Goal: Task Accomplishment & Management: Use online tool/utility

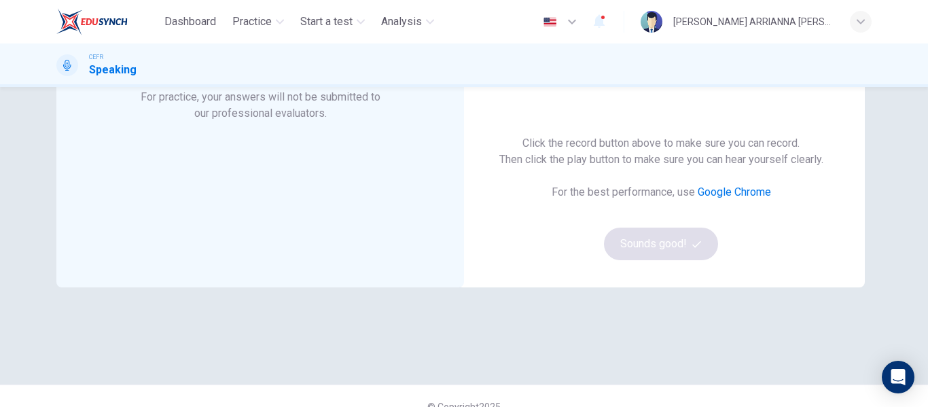
scroll to position [77, 0]
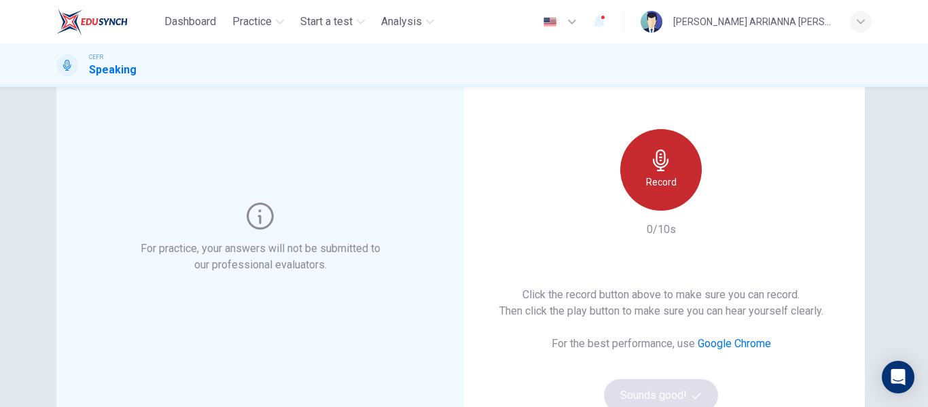
click at [644, 204] on div "Record" at bounding box center [661, 170] width 82 height 82
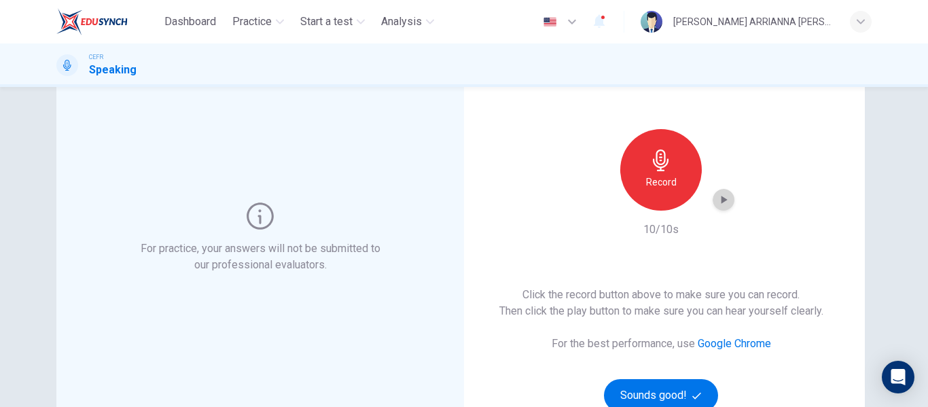
click at [725, 203] on icon "button" at bounding box center [724, 200] width 14 height 14
click at [719, 206] on icon "button" at bounding box center [724, 200] width 14 height 14
click at [722, 200] on icon "button" at bounding box center [724, 200] width 10 height 10
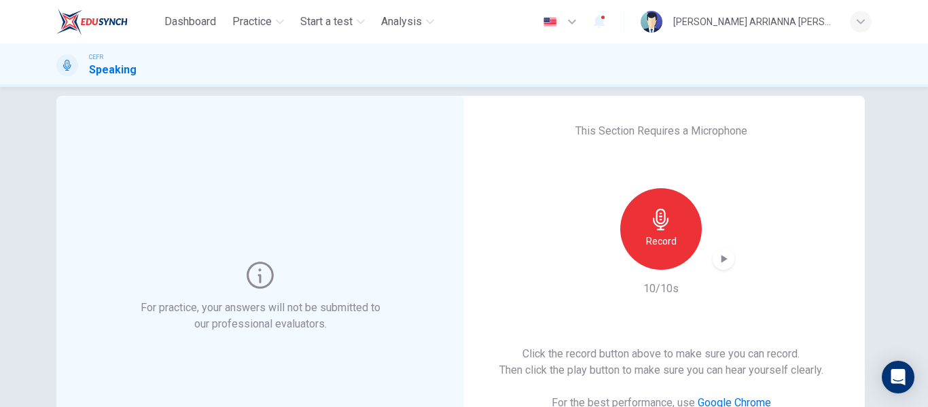
scroll to position [16, 0]
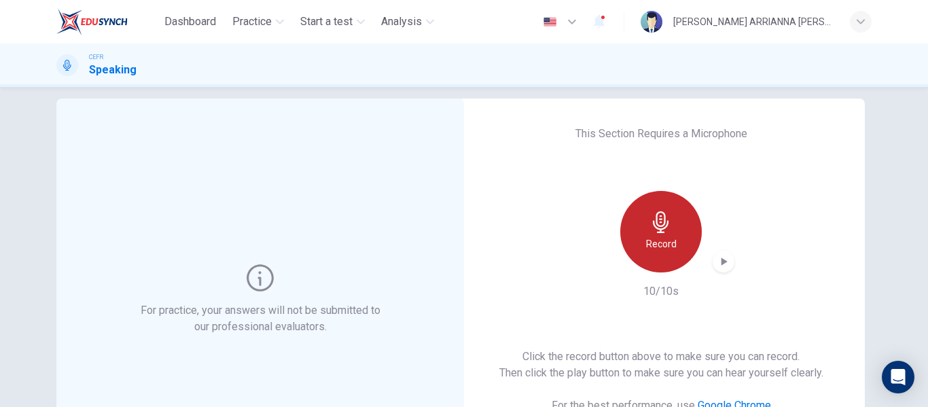
click at [652, 245] on h6 "Record" at bounding box center [661, 244] width 31 height 16
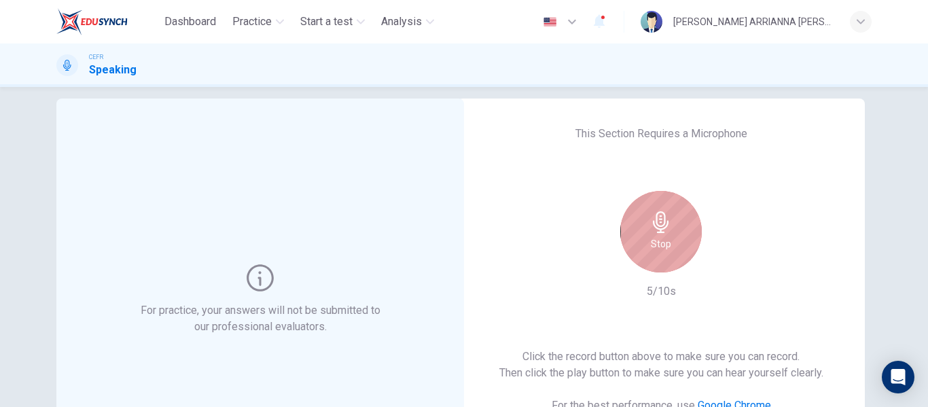
click at [649, 255] on div "Stop" at bounding box center [661, 232] width 82 height 82
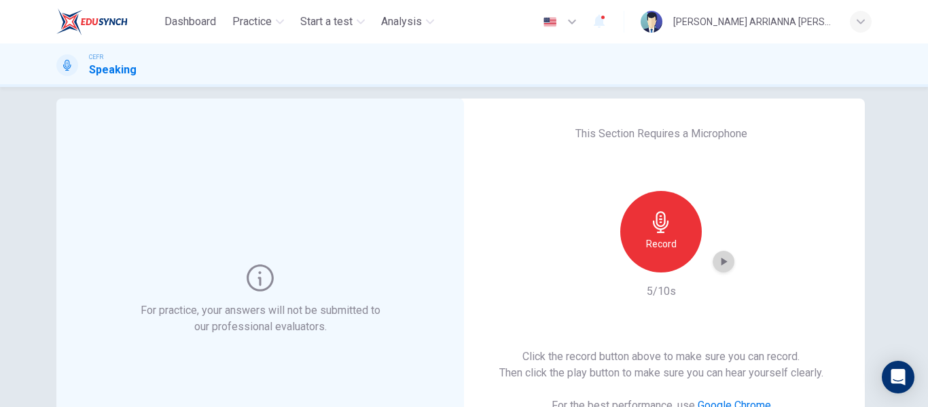
click at [712, 256] on div "button" at bounding box center [723, 262] width 22 height 22
click at [722, 255] on icon "button" at bounding box center [724, 262] width 14 height 14
click at [675, 241] on div "Record" at bounding box center [661, 232] width 82 height 82
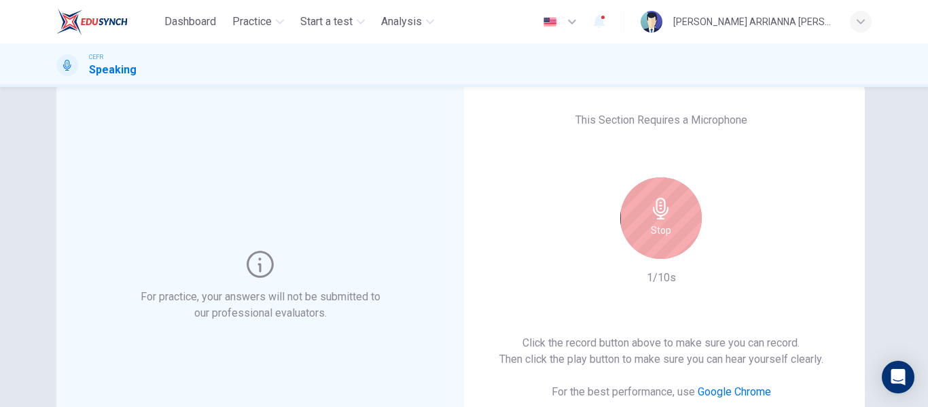
scroll to position [28, 0]
click at [641, 198] on div "Stop" at bounding box center [661, 220] width 82 height 82
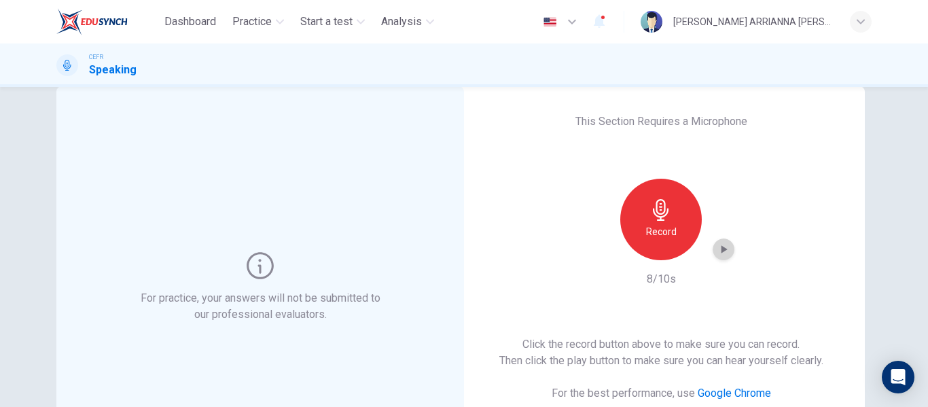
click at [714, 256] on div "button" at bounding box center [723, 249] width 22 height 22
click at [719, 249] on icon "button" at bounding box center [724, 250] width 10 height 10
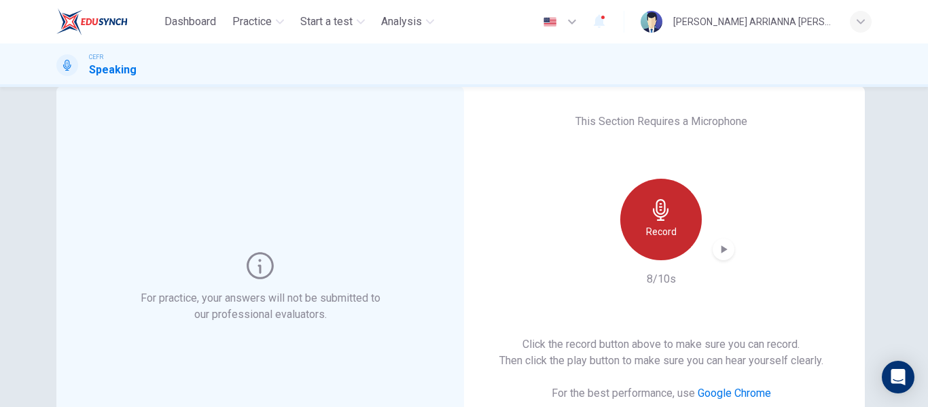
click at [670, 242] on div "Record" at bounding box center [661, 220] width 82 height 82
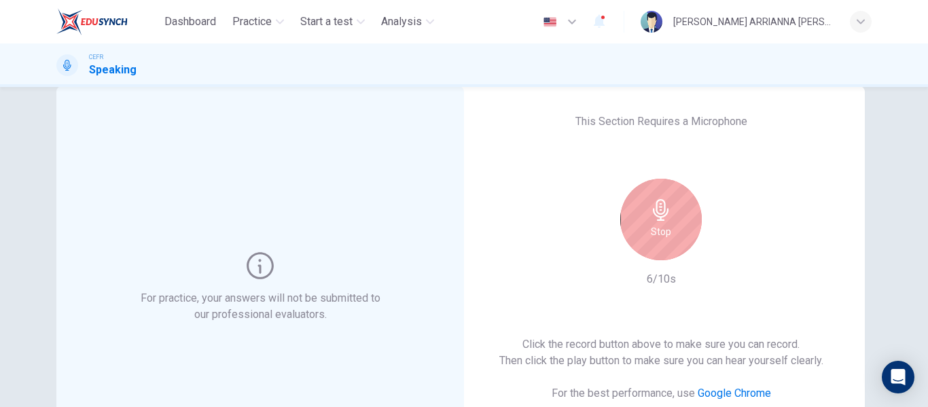
drag, startPoint x: 646, startPoint y: 173, endPoint x: 664, endPoint y: 202, distance: 34.7
click at [664, 202] on div "This Section Requires a Microphone Stop 6/10s Click the record button above to …" at bounding box center [661, 287] width 408 height 402
click at [664, 202] on icon "button" at bounding box center [661, 210] width 22 height 22
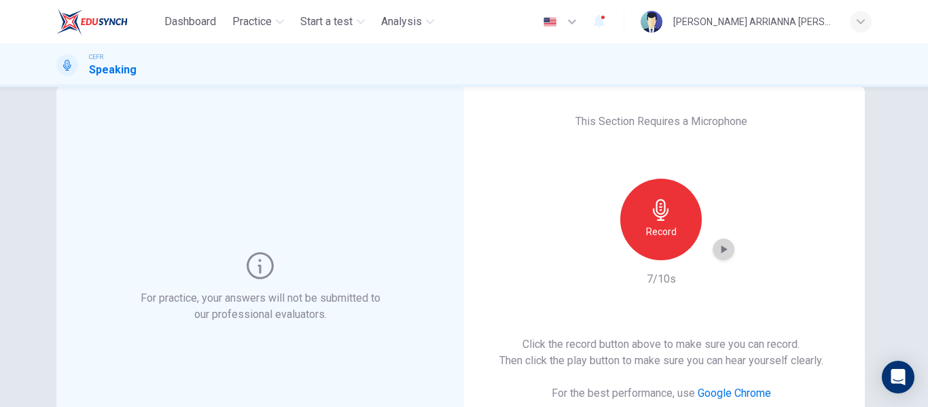
click at [717, 244] on icon "button" at bounding box center [724, 249] width 14 height 14
click at [720, 244] on icon "button" at bounding box center [724, 249] width 14 height 14
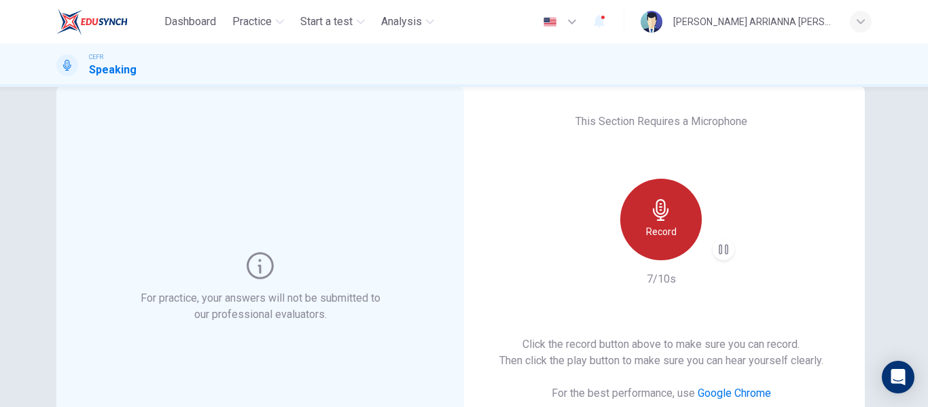
click at [643, 214] on div "Record" at bounding box center [661, 220] width 82 height 82
click at [670, 226] on h6 "Record" at bounding box center [661, 231] width 31 height 16
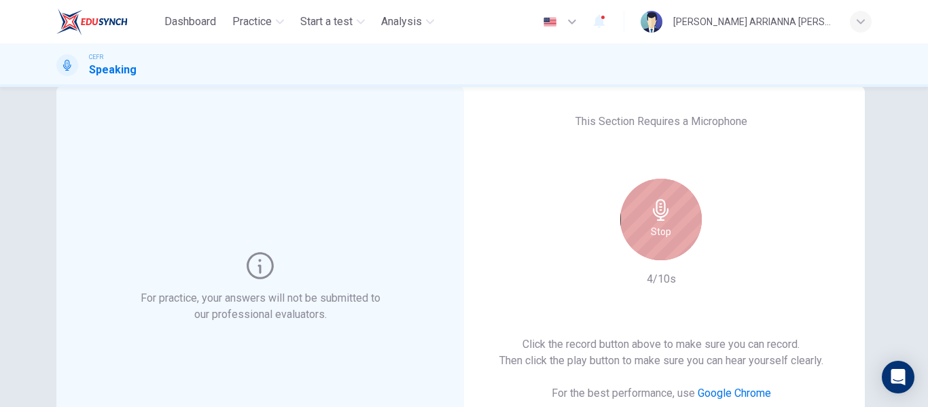
click at [670, 226] on div "Stop" at bounding box center [661, 220] width 82 height 82
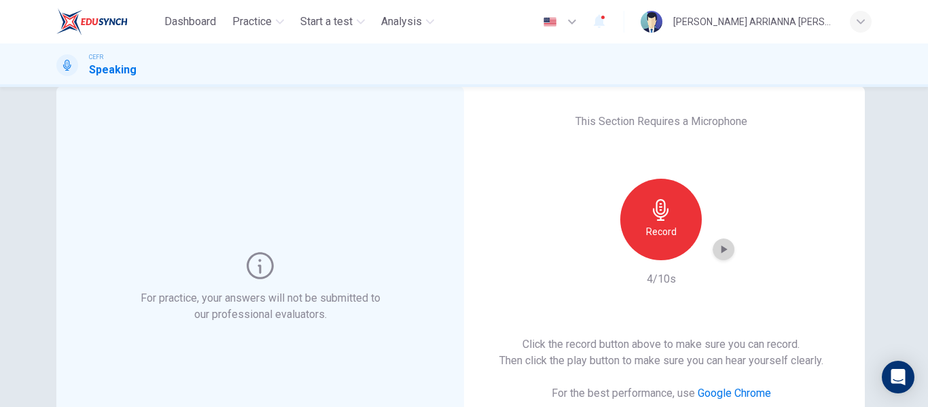
click at [725, 249] on icon "button" at bounding box center [724, 249] width 14 height 14
click at [673, 225] on div "Record" at bounding box center [661, 220] width 82 height 82
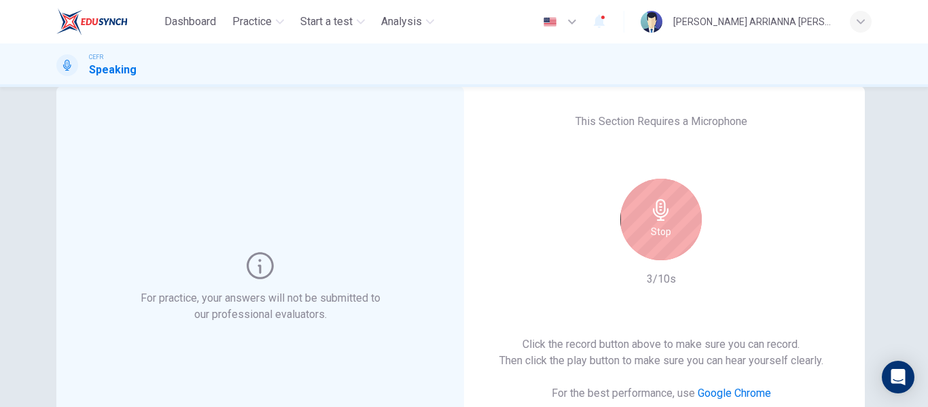
click at [678, 228] on div "Stop" at bounding box center [661, 220] width 82 height 82
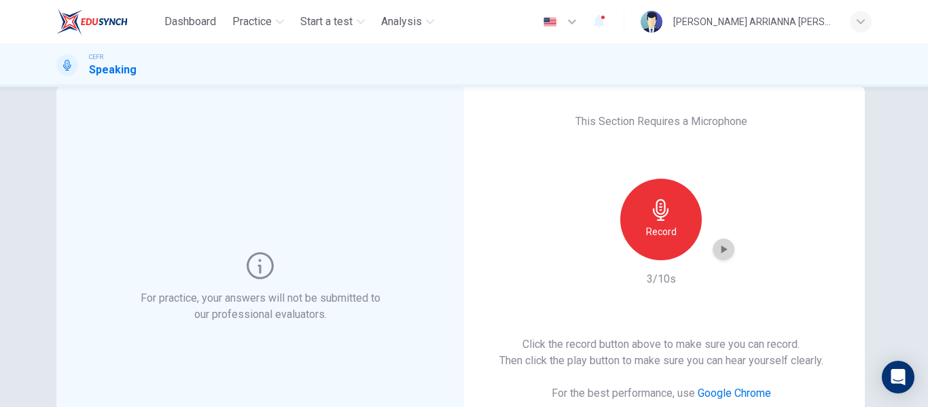
click at [721, 248] on icon "button" at bounding box center [724, 249] width 6 height 8
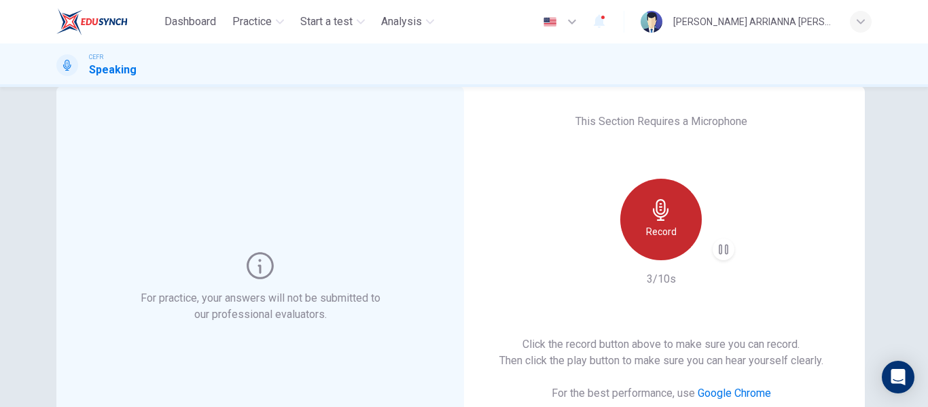
click at [664, 201] on icon "button" at bounding box center [661, 210] width 22 height 22
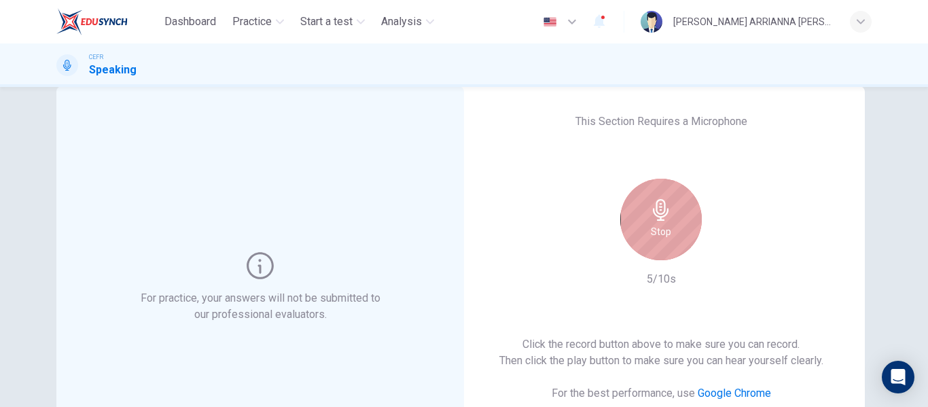
click at [684, 234] on div "Stop" at bounding box center [661, 220] width 82 height 82
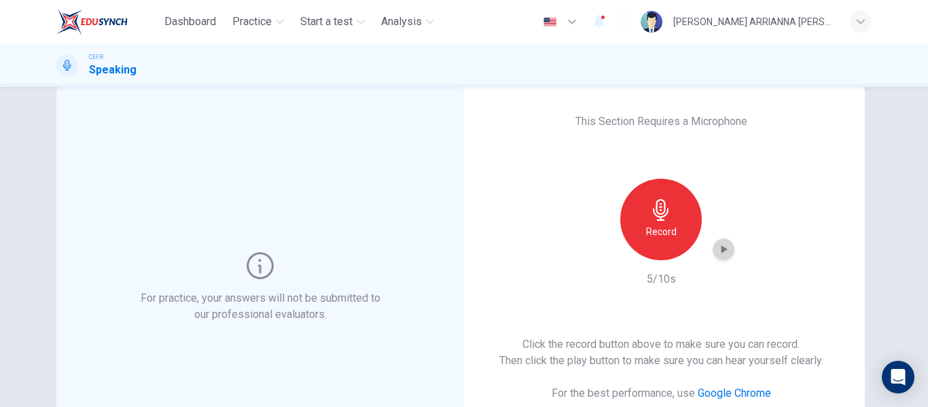
click at [717, 247] on icon "button" at bounding box center [724, 249] width 14 height 14
click at [728, 250] on div "button" at bounding box center [723, 249] width 22 height 22
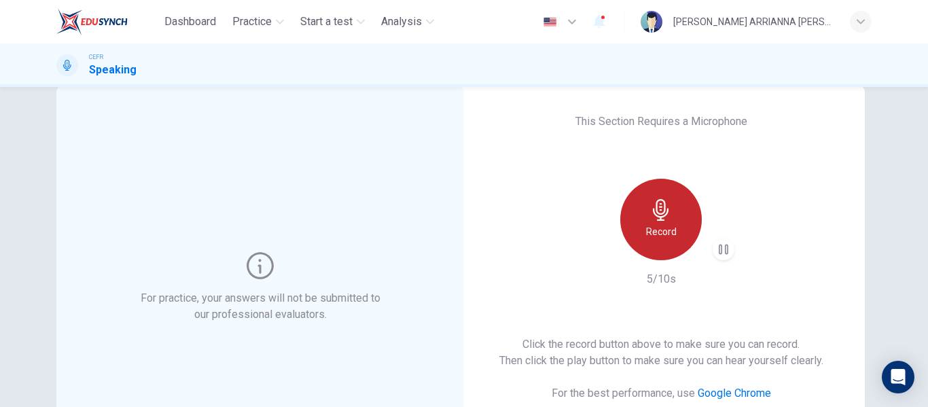
click at [685, 234] on div "Record" at bounding box center [661, 220] width 82 height 82
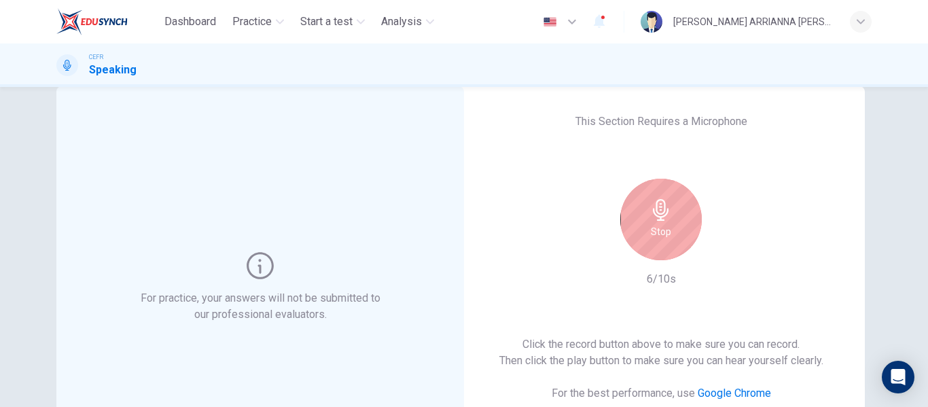
click at [618, 234] on div "Stop" at bounding box center [660, 220] width 147 height 82
click at [657, 229] on h6 "Stop" at bounding box center [661, 231] width 20 height 16
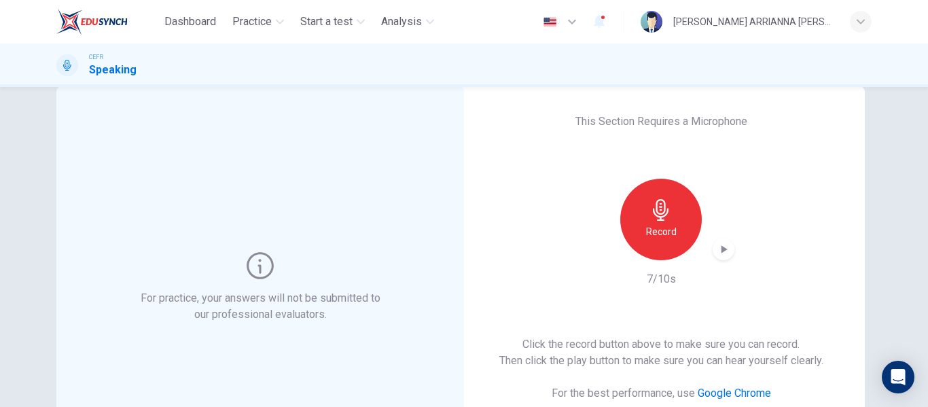
click at [721, 259] on div "button" at bounding box center [723, 249] width 22 height 22
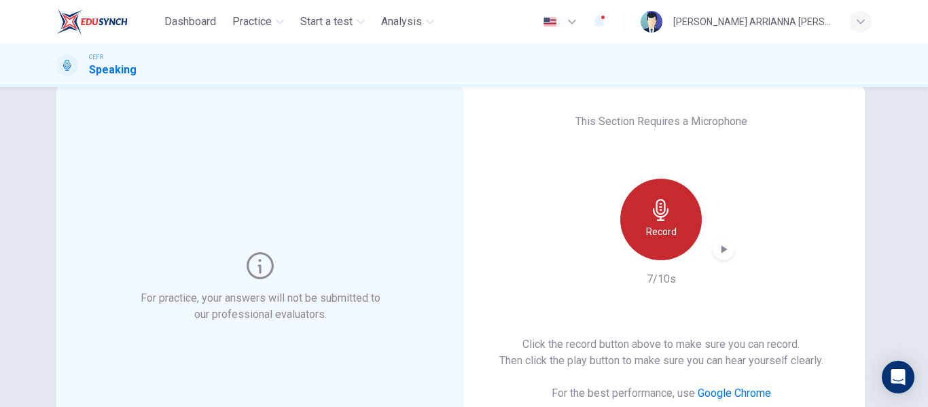
click at [643, 213] on div "Record" at bounding box center [661, 220] width 82 height 82
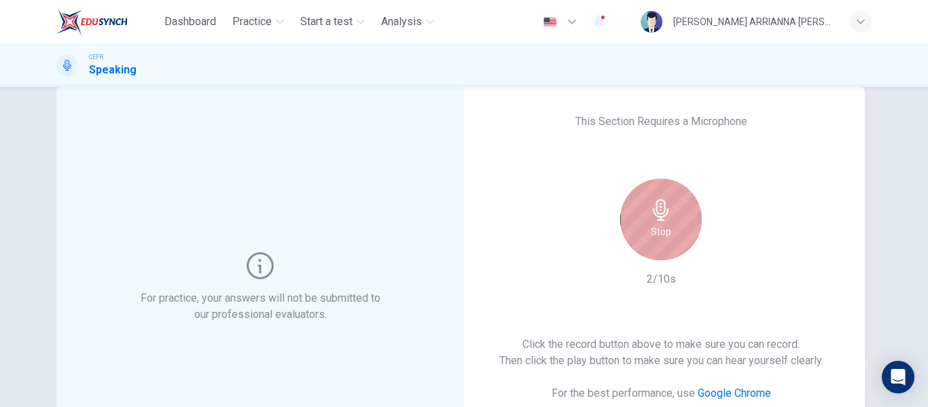
click at [665, 243] on div "Stop" at bounding box center [661, 220] width 82 height 82
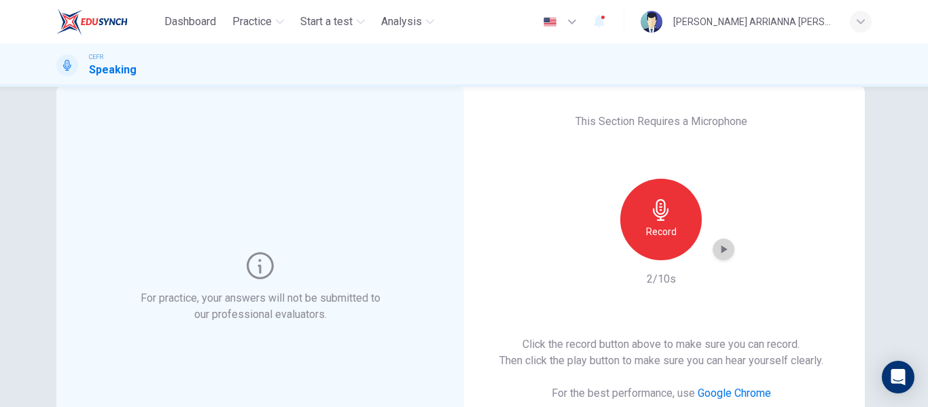
click at [717, 255] on icon "button" at bounding box center [724, 249] width 14 height 14
click at [723, 255] on icon "button" at bounding box center [724, 249] width 14 height 14
click at [722, 257] on div "button" at bounding box center [723, 249] width 22 height 22
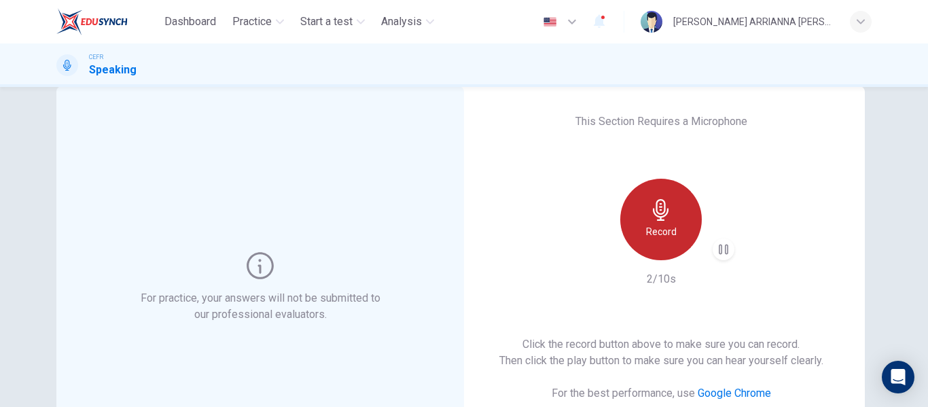
click at [653, 230] on h6 "Record" at bounding box center [661, 231] width 31 height 16
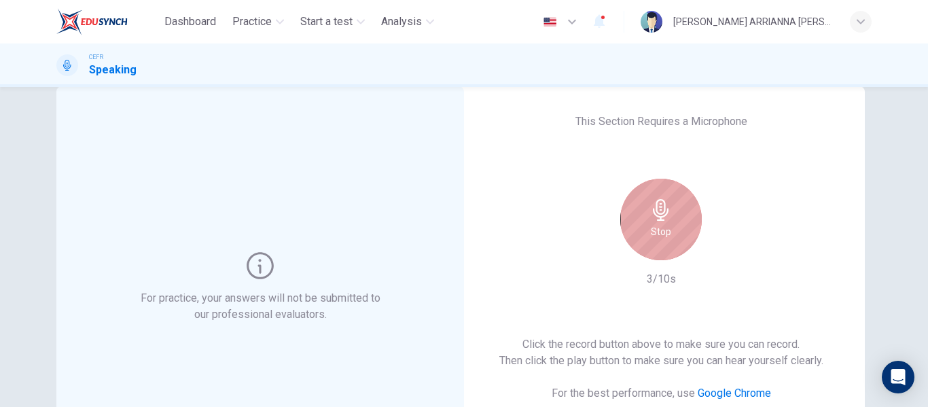
click at [656, 223] on h6 "Stop" at bounding box center [661, 231] width 20 height 16
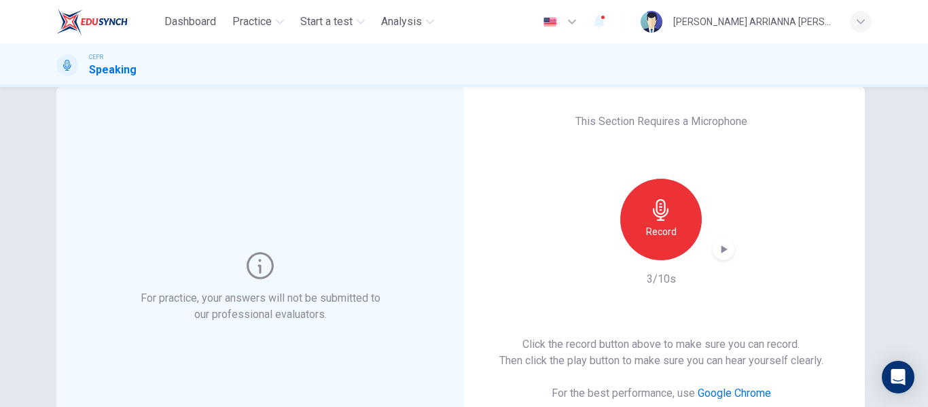
click at [724, 251] on icon "button" at bounding box center [724, 249] width 14 height 14
click at [712, 242] on div "button" at bounding box center [723, 249] width 22 height 22
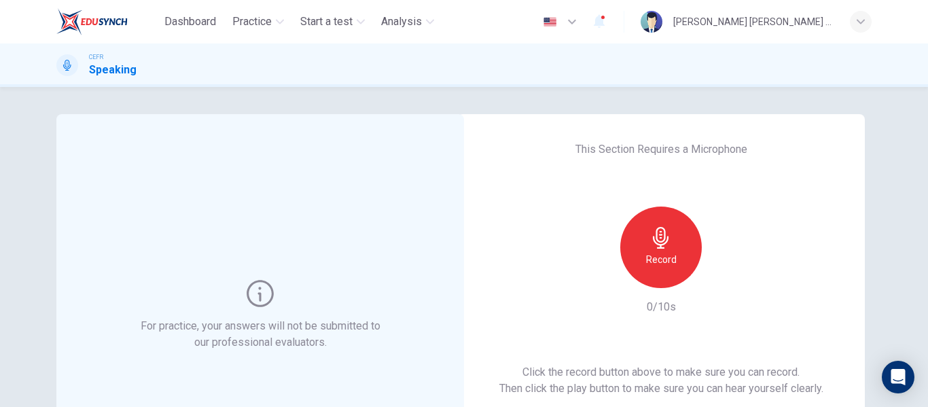
click at [470, 160] on div "This Section Requires a Microphone Record 0/10s Click the record button above t…" at bounding box center [661, 315] width 408 height 402
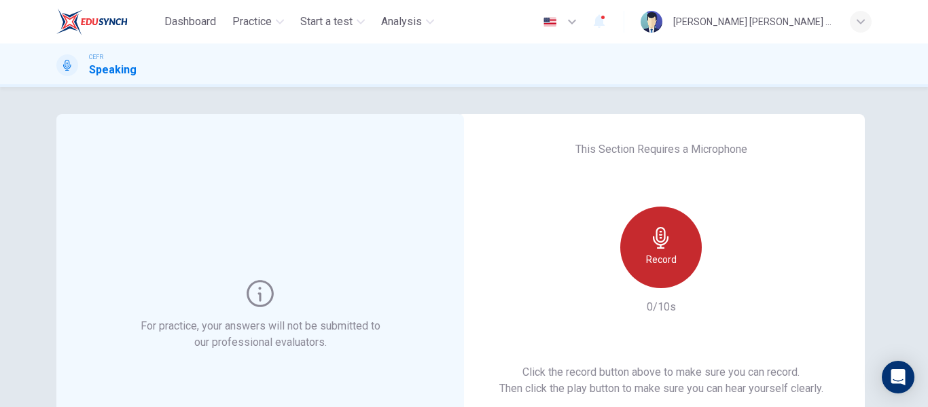
click at [668, 245] on icon "button" at bounding box center [661, 238] width 22 height 22
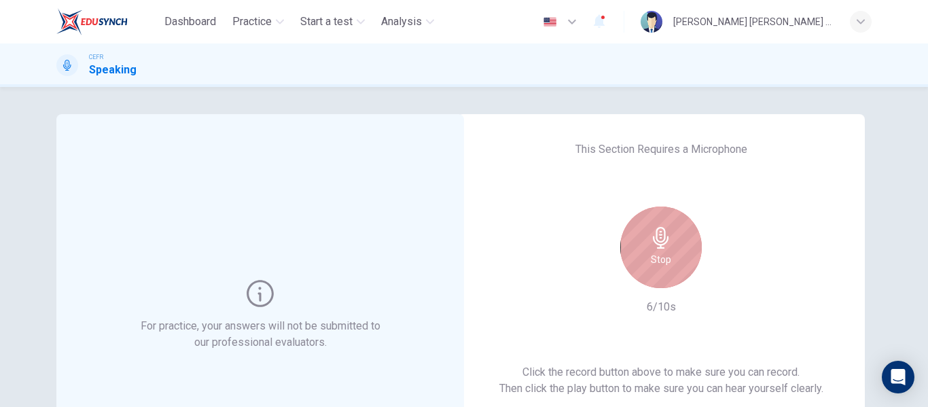
click at [680, 267] on div "Stop" at bounding box center [661, 247] width 82 height 82
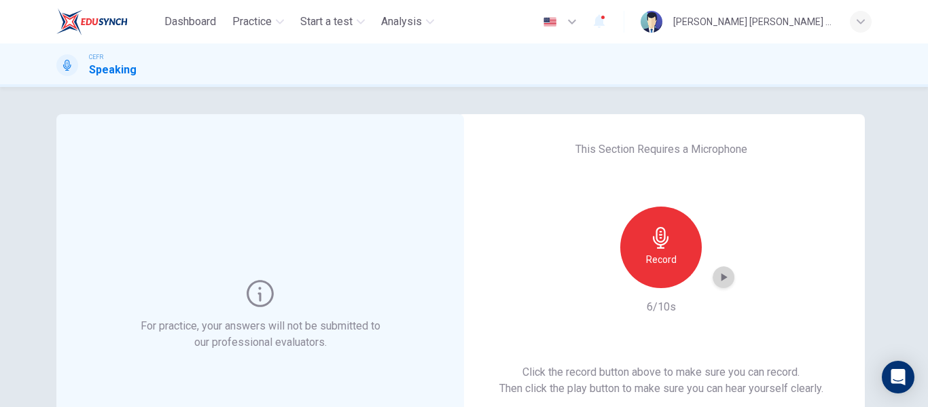
click at [721, 278] on icon "button" at bounding box center [724, 277] width 6 height 8
click at [725, 280] on icon "button" at bounding box center [724, 277] width 14 height 14
